Goal: Check status: Check status

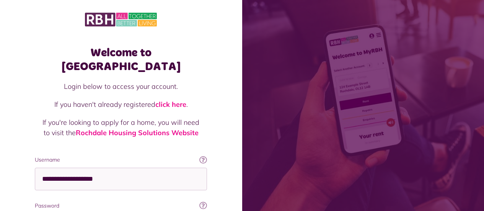
scroll to position [83, 0]
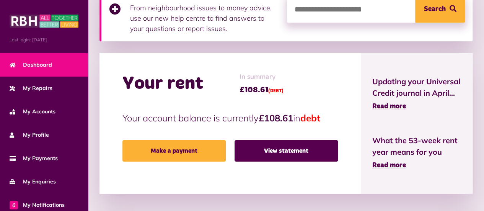
scroll to position [192, 0]
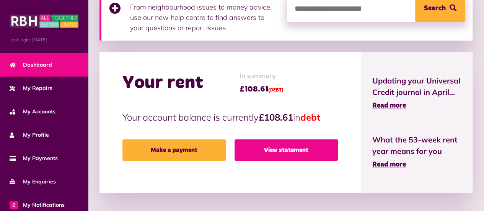
click at [317, 150] on link "View statement" at bounding box center [286, 149] width 103 height 21
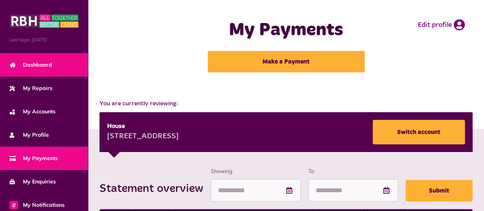
click at [37, 64] on span "Dashboard" at bounding box center [31, 65] width 43 height 8
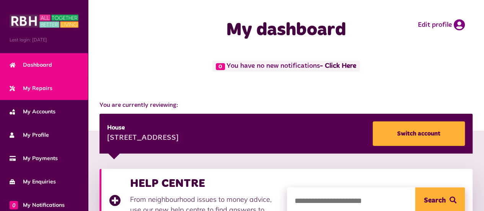
click at [41, 90] on span "My Repairs" at bounding box center [31, 88] width 43 height 8
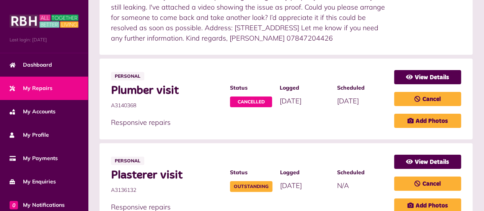
scroll to position [330, 0]
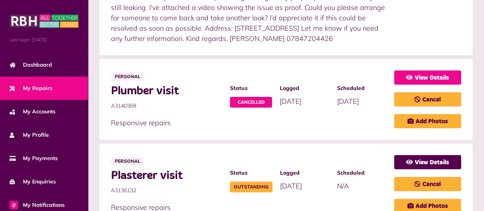
click at [444, 71] on link "View Details" at bounding box center [427, 77] width 67 height 14
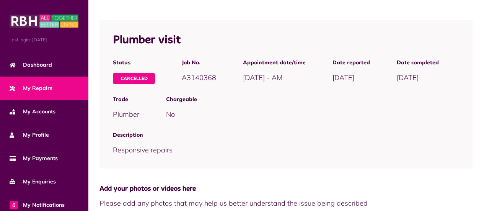
scroll to position [320, 0]
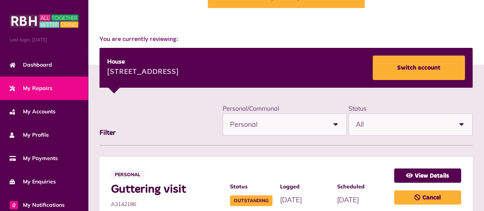
scroll to position [64, 0]
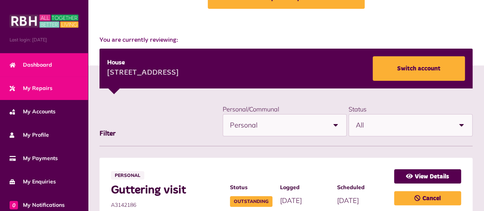
click at [46, 65] on span "Dashboard" at bounding box center [31, 65] width 43 height 8
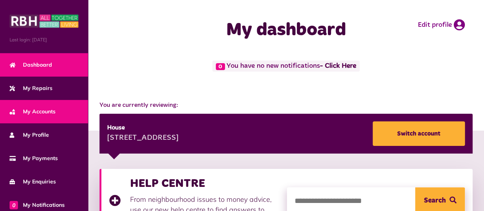
click at [31, 115] on link "My Accounts" at bounding box center [44, 111] width 88 height 23
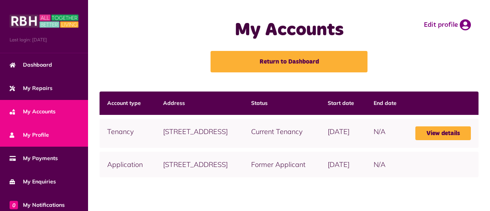
click at [33, 135] on span "My Profile" at bounding box center [29, 135] width 39 height 8
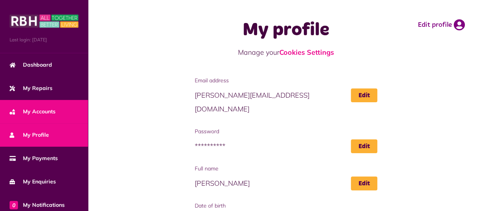
click at [31, 112] on span "My Accounts" at bounding box center [33, 112] width 46 height 8
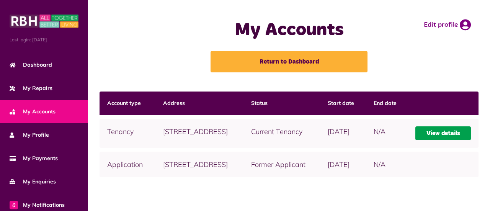
click at [444, 140] on link "View details" at bounding box center [444, 133] width 56 height 14
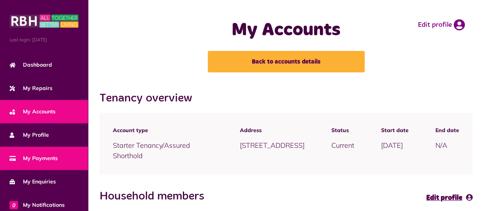
click at [41, 155] on span "My Payments" at bounding box center [34, 158] width 48 height 8
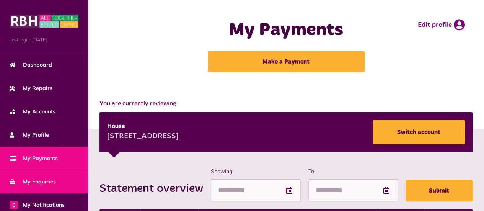
click at [35, 183] on span "My Enquiries" at bounding box center [33, 182] width 46 height 8
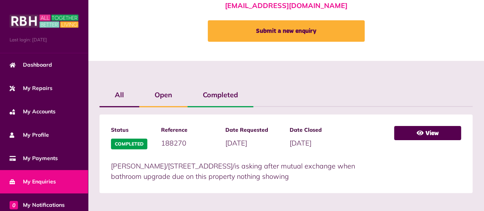
scroll to position [117, 0]
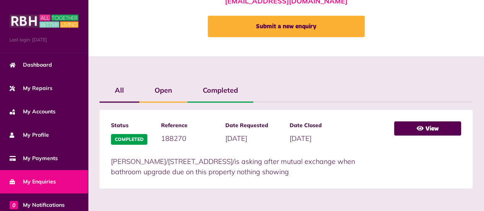
click at [154, 94] on label "Open" at bounding box center [163, 90] width 48 height 22
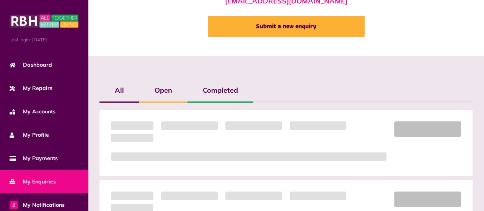
scroll to position [73, 0]
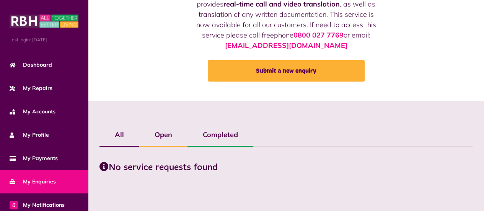
click at [225, 133] on label "Completed" at bounding box center [221, 135] width 66 height 22
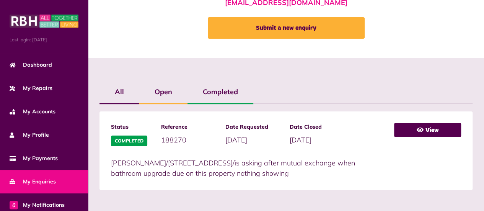
scroll to position [117, 0]
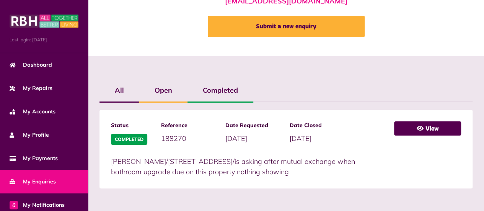
click at [126, 88] on label "All" at bounding box center [120, 90] width 40 height 22
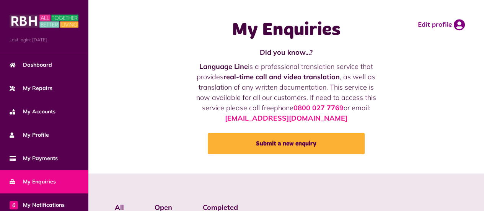
click at [12, 29] on div "Last login: [DATE]" at bounding box center [44, 26] width 88 height 53
